Goal: Find specific page/section

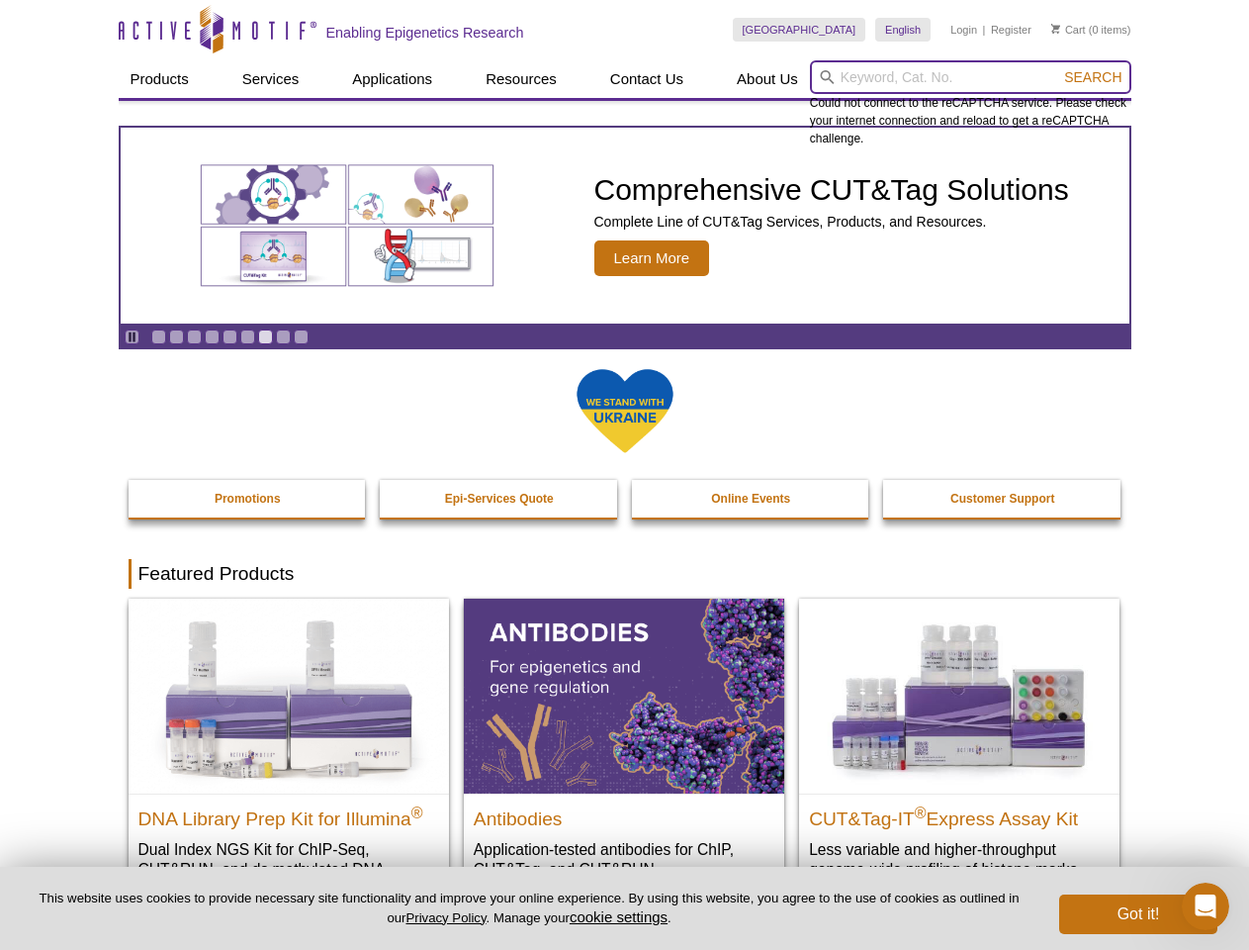
click at [970, 77] on input "search" at bounding box center [970, 77] width 321 height 34
click at [1093, 77] on span "Search" at bounding box center [1092, 77] width 57 height 16
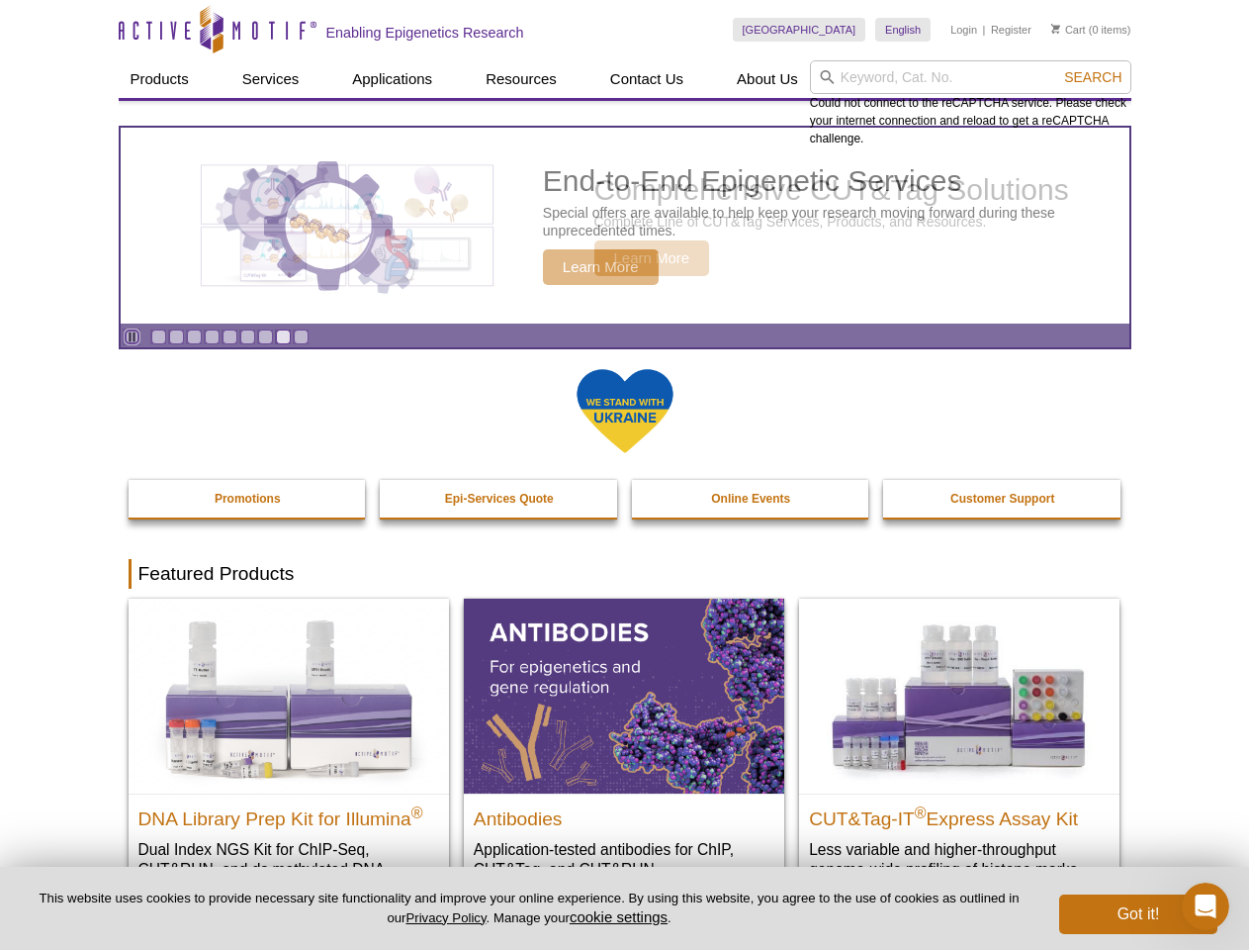
click at [132, 336] on icon "Pause" at bounding box center [132, 336] width 13 height 13
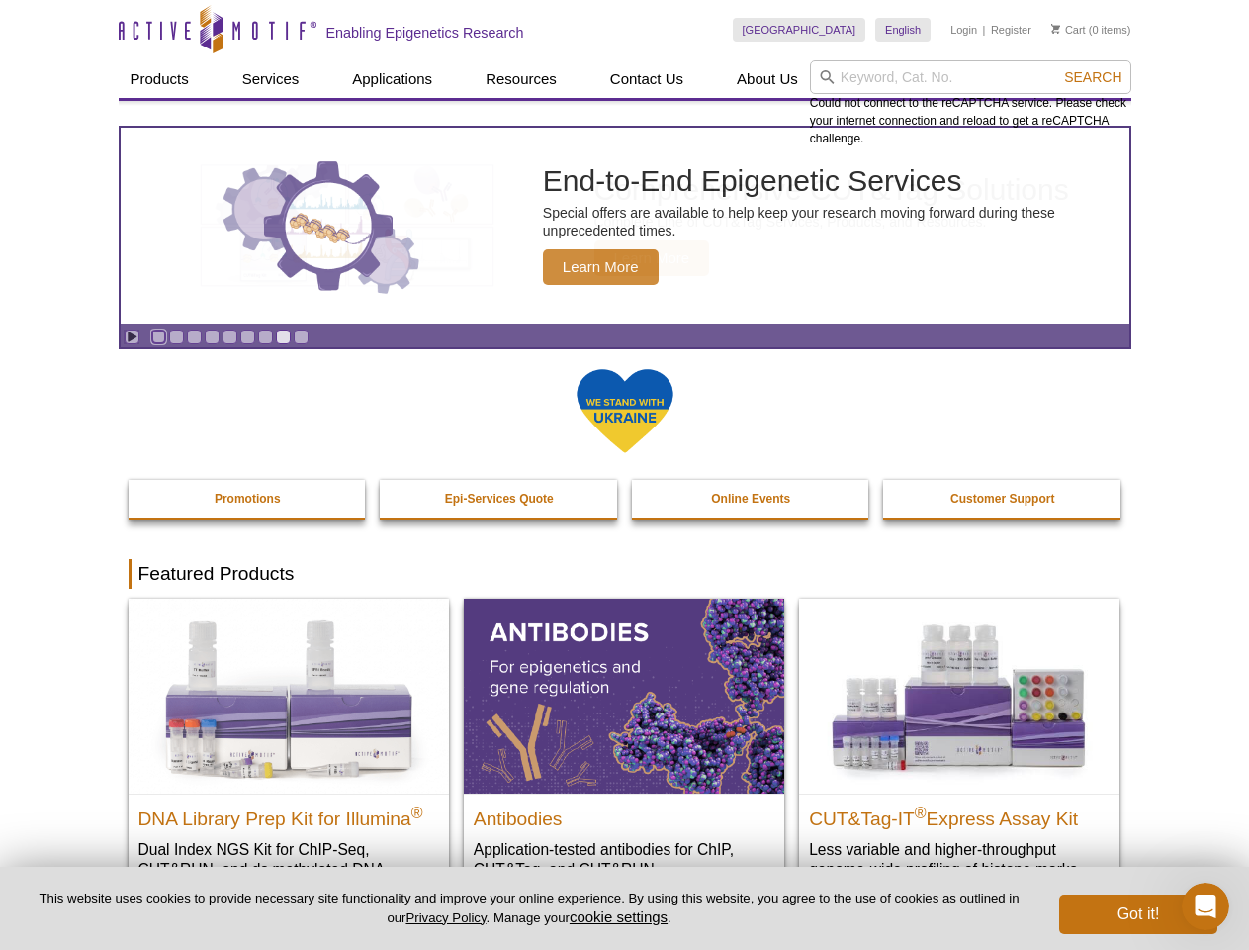
click at [158, 336] on link "Go to slide 1" at bounding box center [158, 336] width 15 height 15
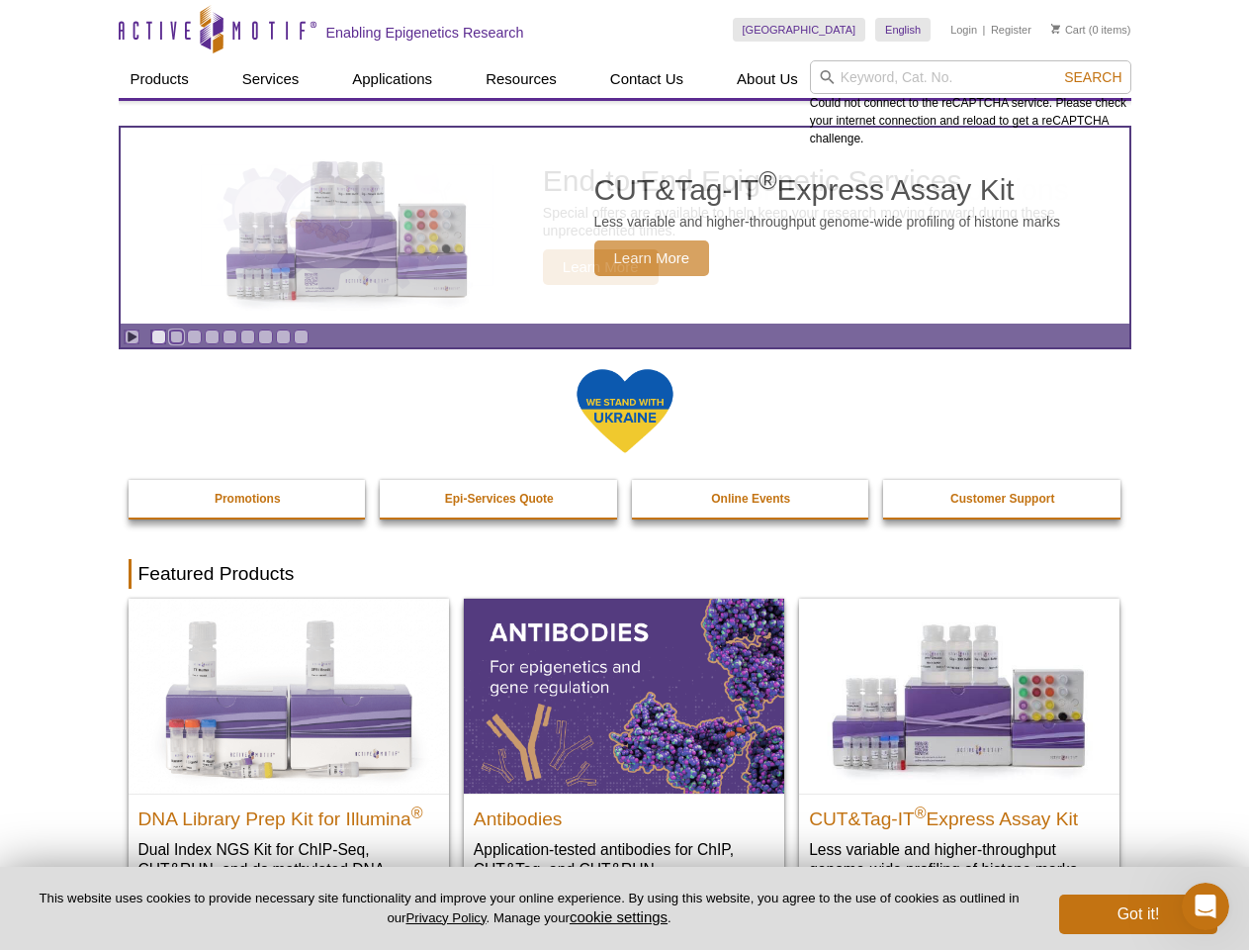
click at [176, 336] on link "Go to slide 2" at bounding box center [176, 336] width 15 height 15
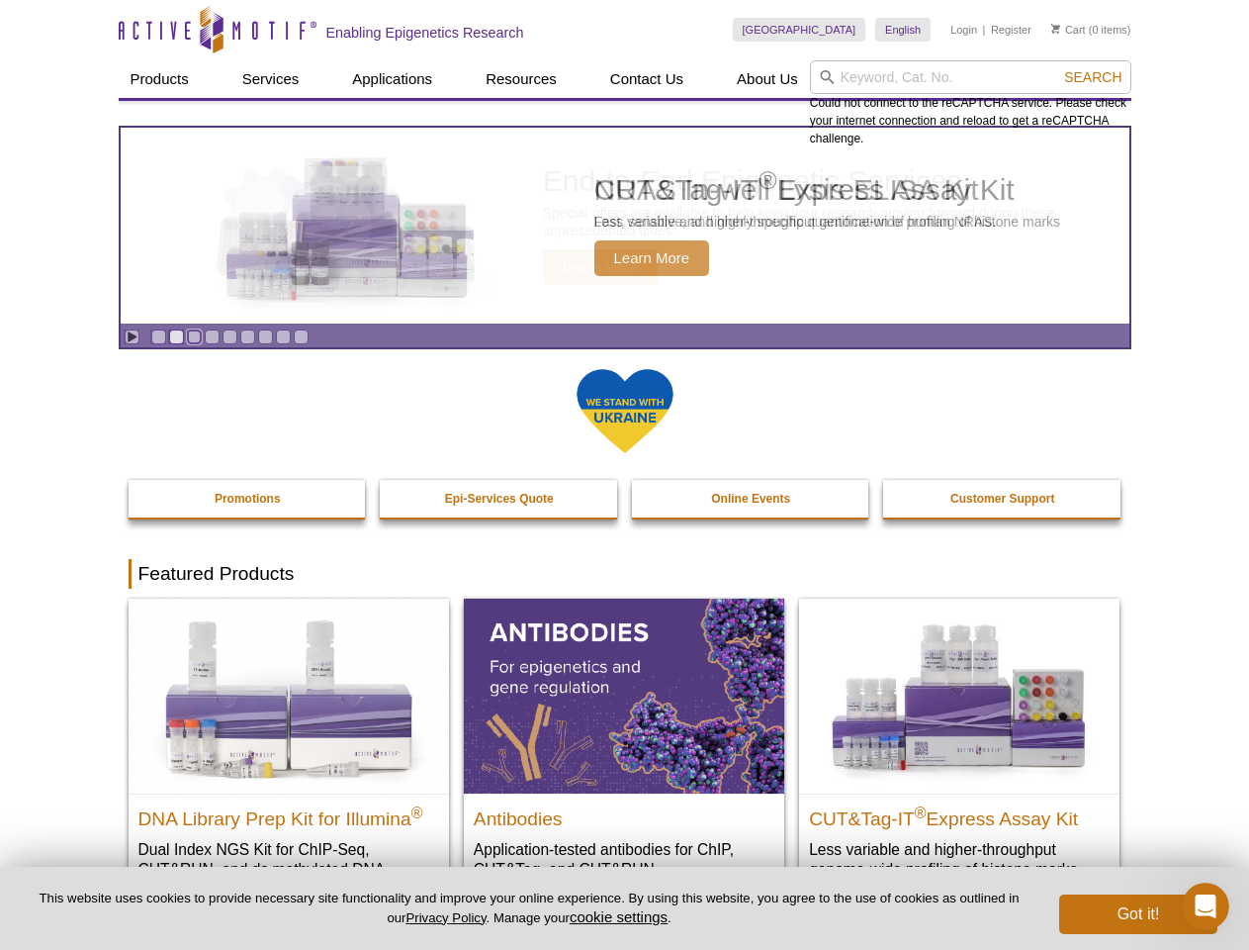
click at [194, 336] on link "Go to slide 3" at bounding box center [194, 336] width 15 height 15
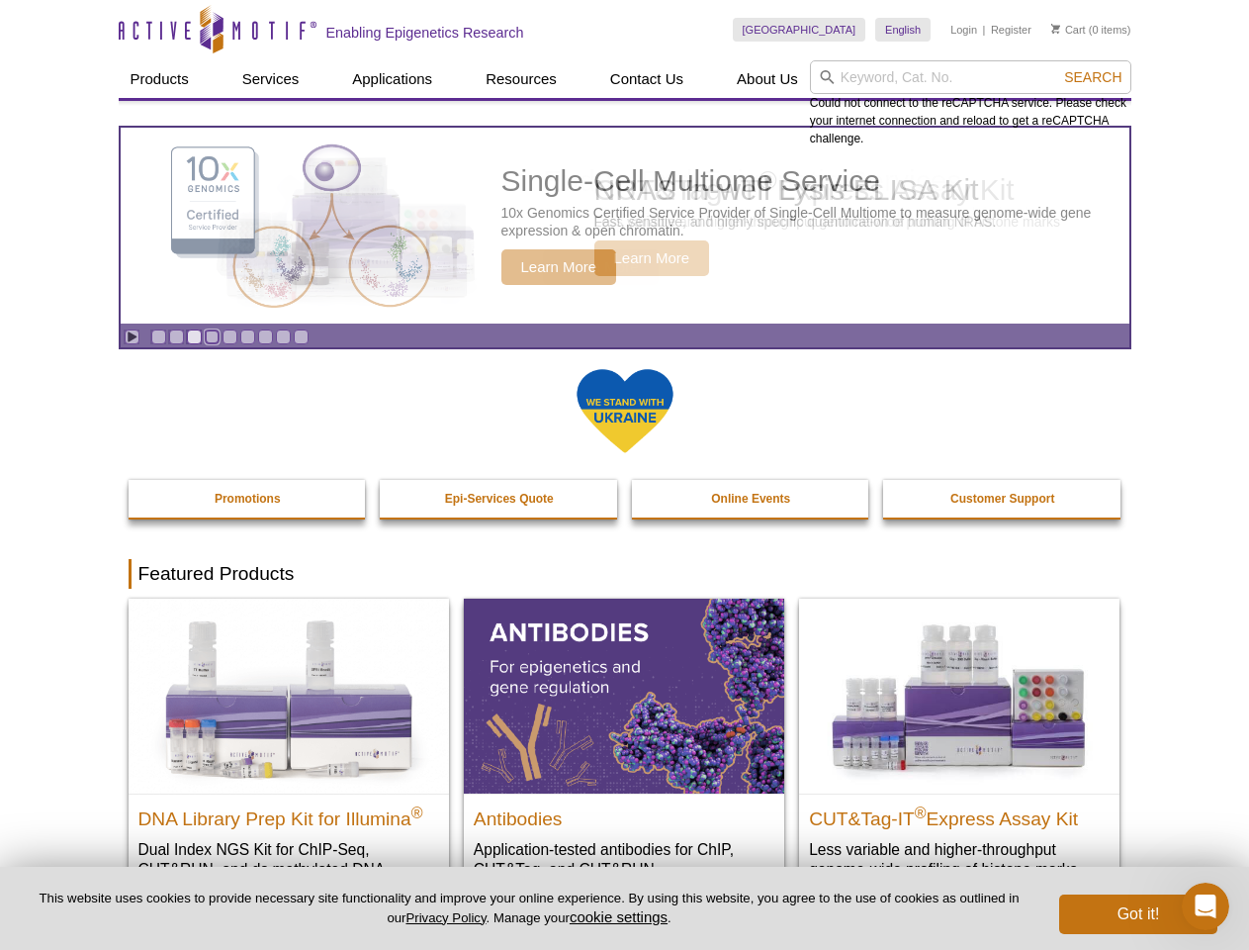
click at [212, 336] on link "Go to slide 4" at bounding box center [212, 336] width 15 height 15
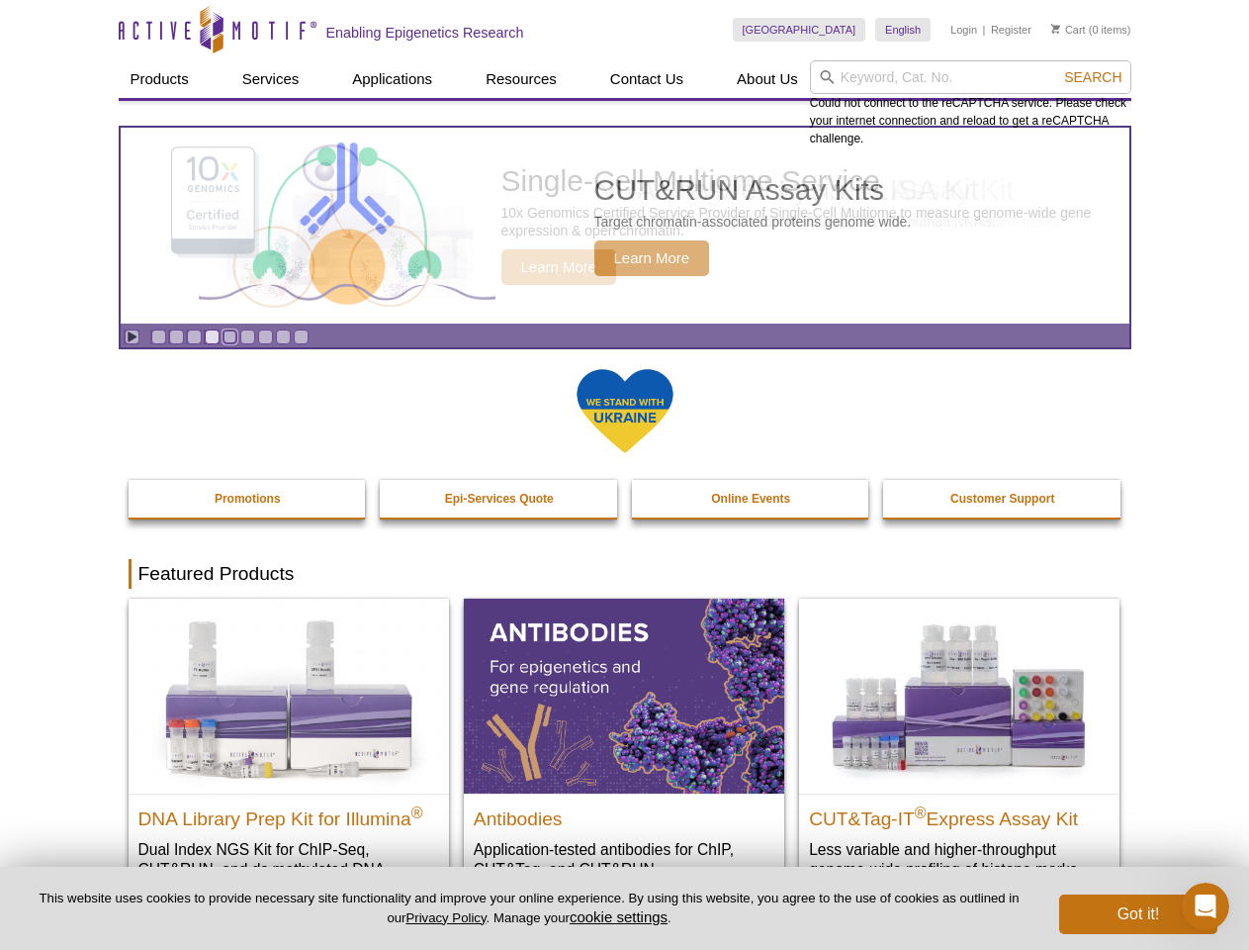
click at [229, 336] on link "Go to slide 5" at bounding box center [230, 336] width 15 height 15
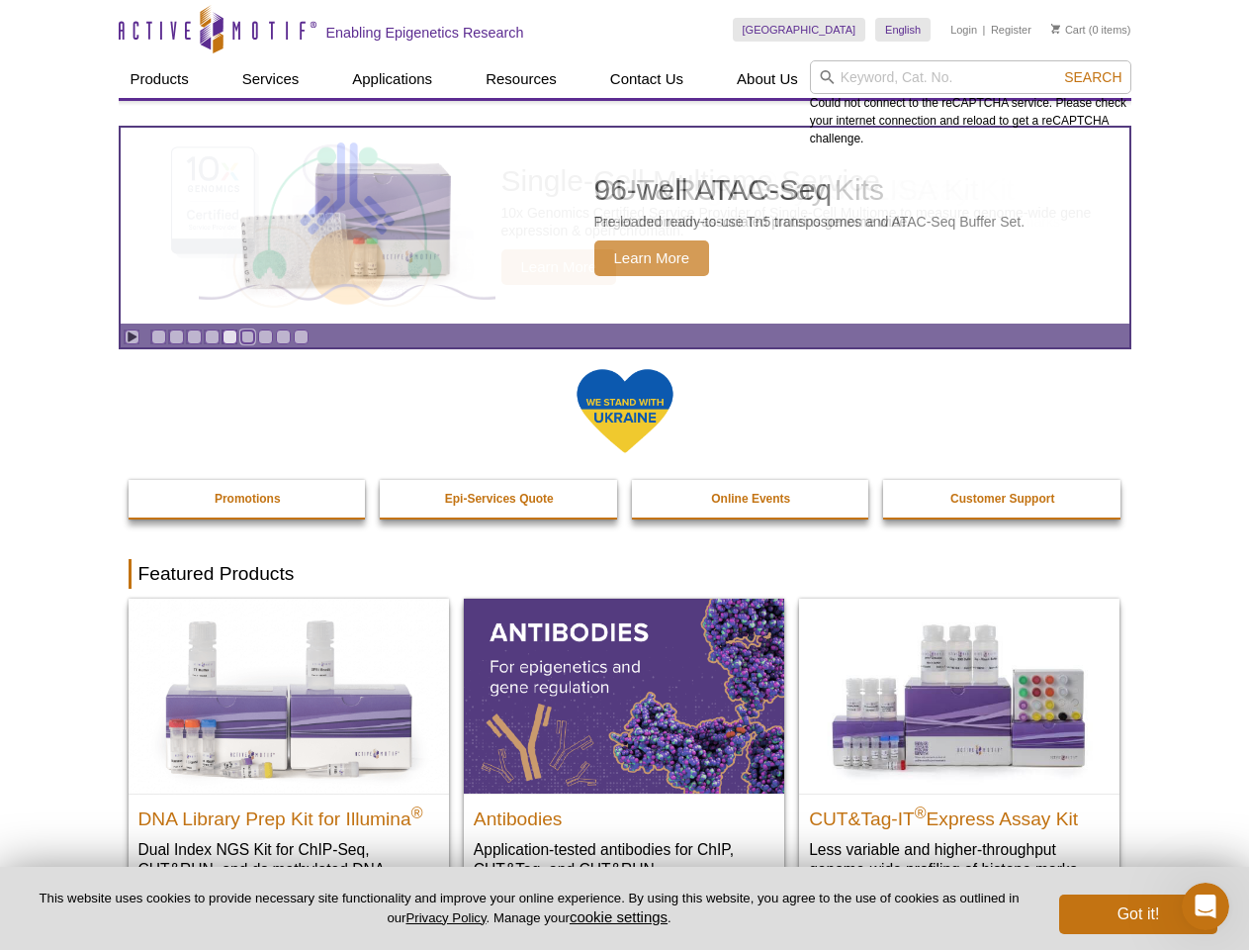
click at [247, 336] on link "Go to slide 6" at bounding box center [247, 336] width 15 height 15
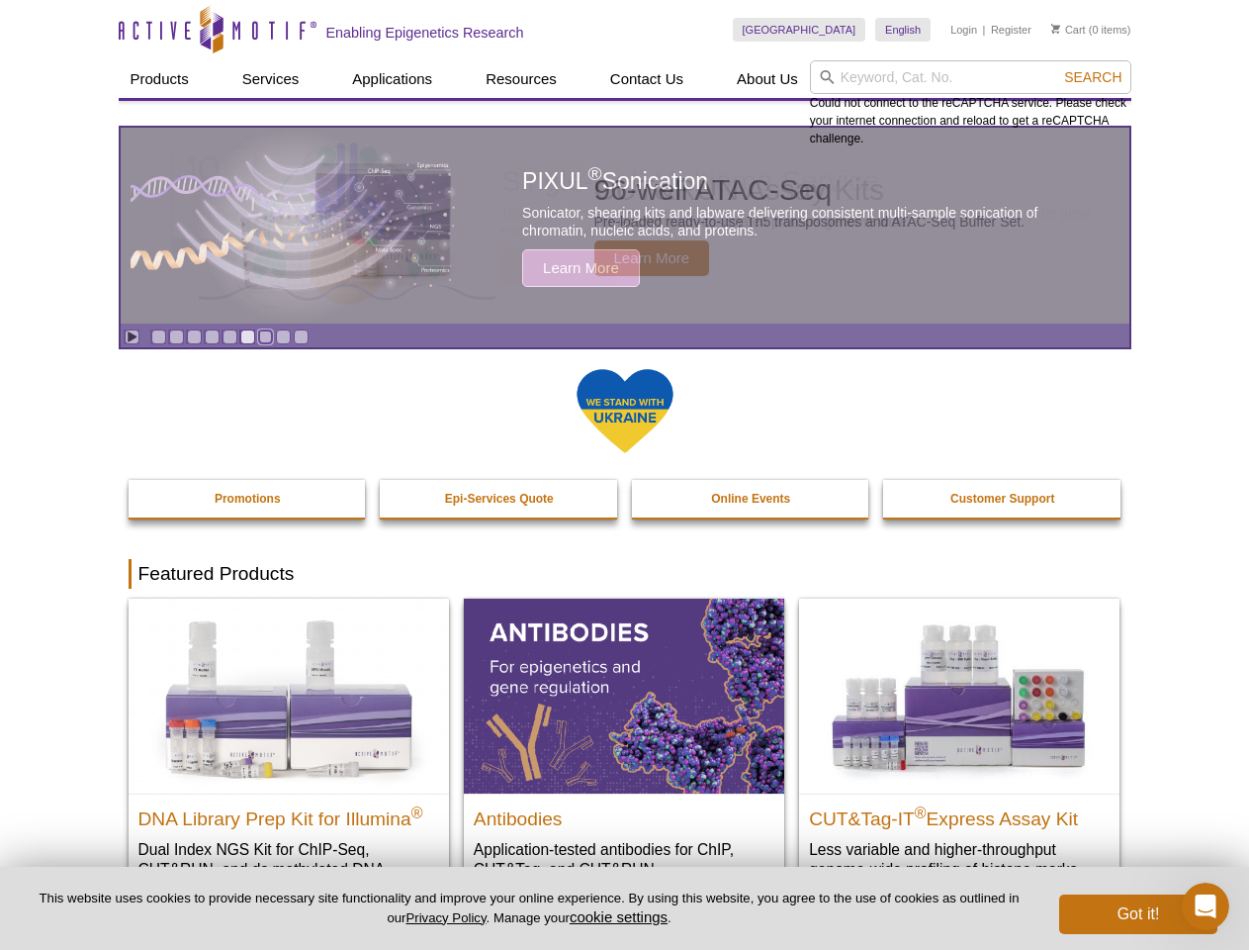
click at [265, 336] on link "Go to slide 7" at bounding box center [265, 336] width 15 height 15
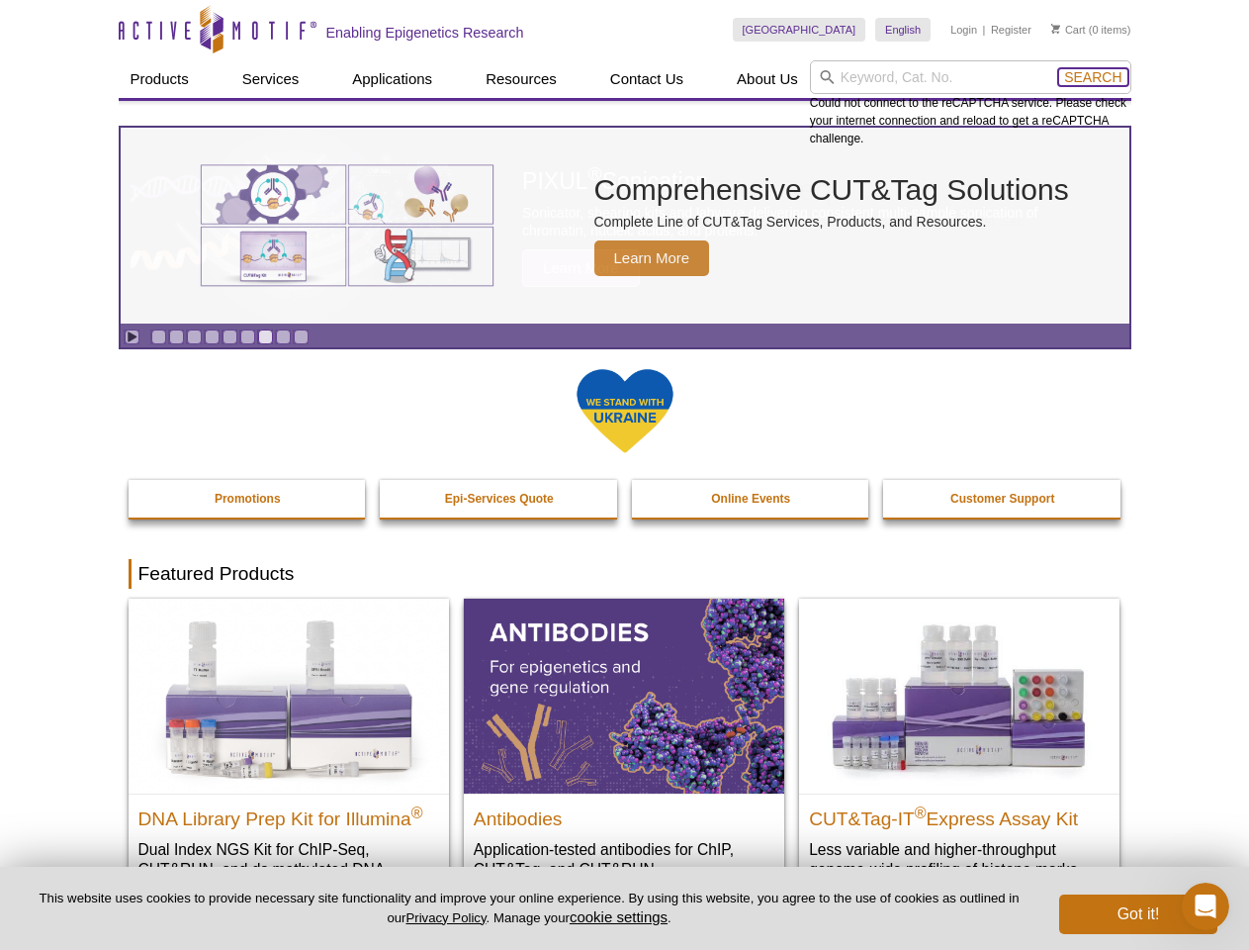
click at [1093, 77] on span "Search" at bounding box center [1092, 77] width 57 height 16
